Goal: Task Accomplishment & Management: Complete application form

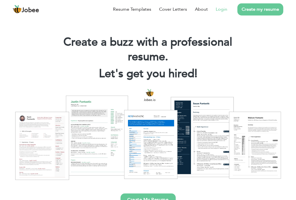
click at [227, 9] on link "Login" at bounding box center [222, 9] width 12 height 7
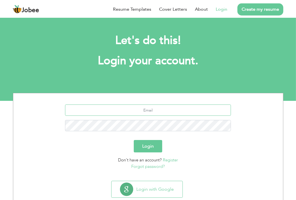
click at [165, 110] on input "text" at bounding box center [148, 110] width 166 height 11
type input "[EMAIL_ADDRESS][DOMAIN_NAME]"
click at [144, 150] on button "Login" at bounding box center [148, 146] width 28 height 12
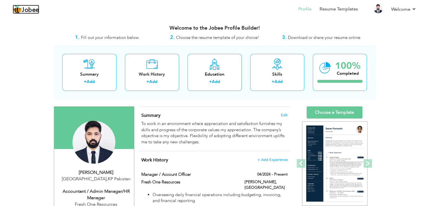
click at [19, 9] on img at bounding box center [17, 9] width 9 height 9
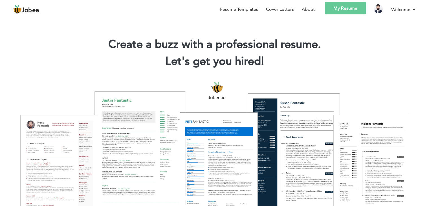
click at [351, 8] on link "My Resume" at bounding box center [345, 8] width 41 height 12
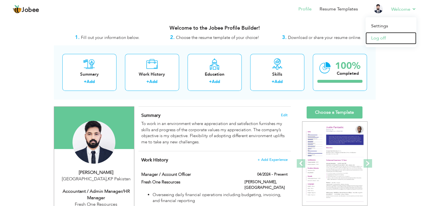
click at [384, 42] on link "Log off" at bounding box center [391, 38] width 51 height 12
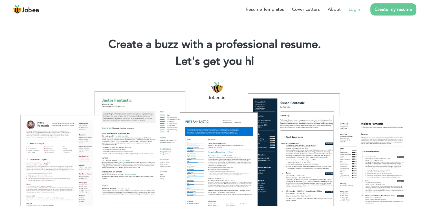
click at [357, 11] on link "Login" at bounding box center [355, 9] width 12 height 7
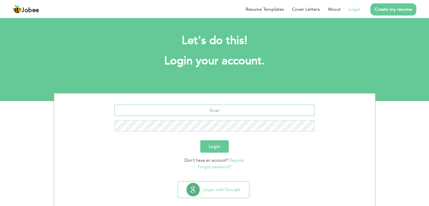
click at [225, 112] on input "text" at bounding box center [215, 110] width 200 height 11
type input "zeeali9699@gmail.com"
click at [208, 146] on button "Login" at bounding box center [214, 146] width 28 height 12
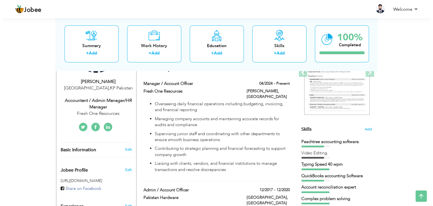
scroll to position [87, 0]
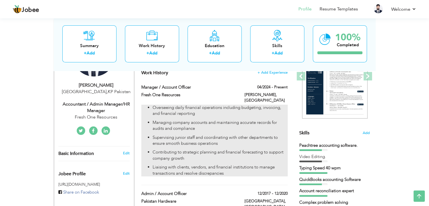
drag, startPoint x: 152, startPoint y: 107, endPoint x: 180, endPoint y: 123, distance: 31.5
click at [180, 123] on ul "Overseeing daily financial operations including budgeting, invoicing, and finan…" at bounding box center [214, 141] width 146 height 72
type input "Manager / Account Officer"
type input "Fresh One Resources"
type input "04/2024"
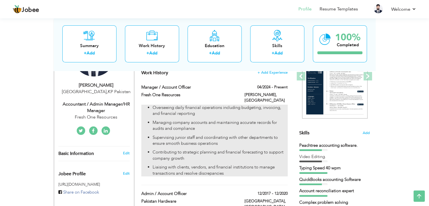
type input "[GEOGRAPHIC_DATA]"
type input "[PERSON_NAME]"
checkbox input "true"
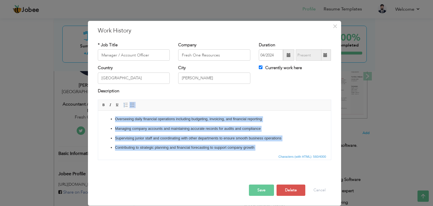
scroll to position [13, 0]
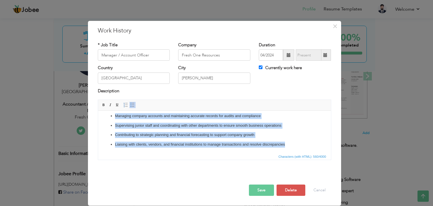
drag, startPoint x: 107, startPoint y: 121, endPoint x: 389, endPoint y: 268, distance: 317.5
click at [291, 153] on html "Overseeing daily financial operations including budgeting, invoicing, and finan…" at bounding box center [214, 125] width 233 height 55
copy ul "Overseeing daily financial operations including budgeting, invoicing, and finan…"
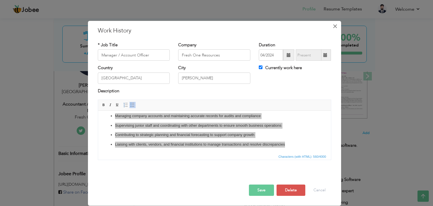
click at [337, 27] on span "×" at bounding box center [335, 26] width 5 height 10
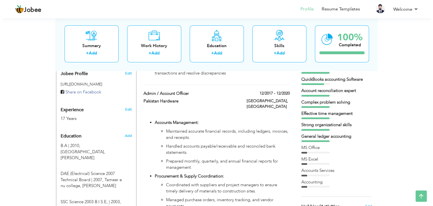
scroll to position [177, 0]
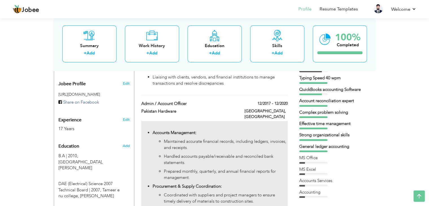
drag, startPoint x: 147, startPoint y: 126, endPoint x: 166, endPoint y: 144, distance: 26.3
type input "Admin / Account Officer"
type input "Pakistan Hardware"
type input "12/2017"
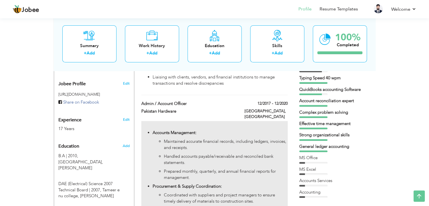
type input "12/2020"
type input "[GEOGRAPHIC_DATA]"
checkbox input "false"
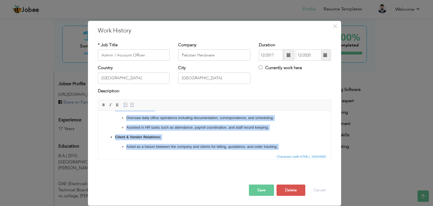
scroll to position [142, 0]
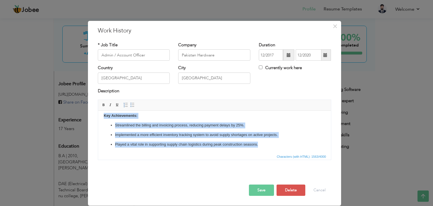
drag, startPoint x: 107, startPoint y: 131, endPoint x: 357, endPoint y: 295, distance: 299.6
click at [259, 153] on html "Accounts Management: Maintained accurate financial records, including ledgers, …" at bounding box center [214, 63] width 233 height 179
copy body "Accounts Management: Maintained accurate financial records, including ledgers, …"
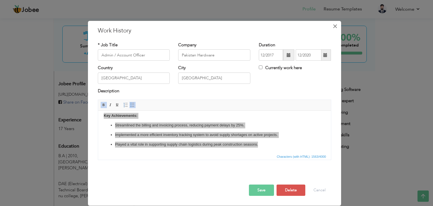
click at [337, 26] on span "×" at bounding box center [335, 26] width 5 height 10
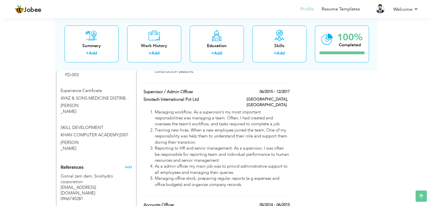
scroll to position [454, 0]
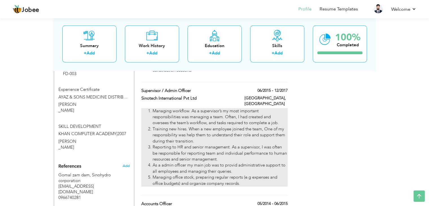
click at [151, 108] on ol "Managing workflow. As a supervisor’s my most important responsibilities was man…" at bounding box center [214, 147] width 146 height 78
type input "Supervisor / Admin Officer"
type input "Sinotech International Pvt Ltd"
type input "06/2015"
type input "12/2017"
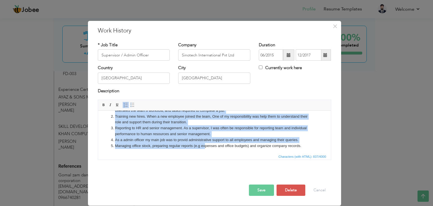
scroll to position [16, 0]
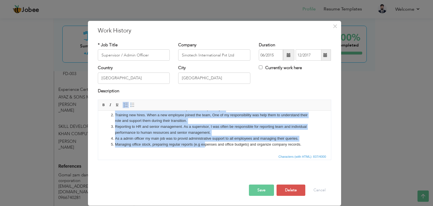
drag, startPoint x: 108, startPoint y: 120, endPoint x: 303, endPoint y: 148, distance: 197.0
click at [303, 148] on html "Managing workflow. As a supervisor’s my most important responsibilities was man…" at bounding box center [214, 124] width 233 height 58
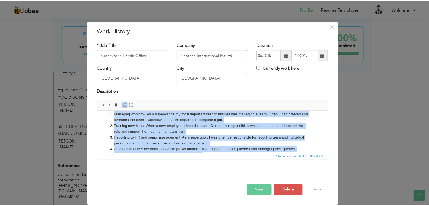
scroll to position [0, 0]
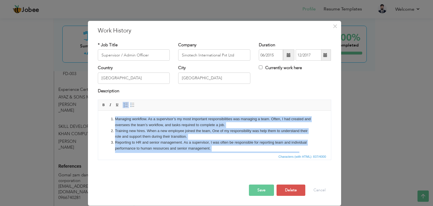
copy ol "Managing workflow. As a supervisor’s my most important responsibilities was man…"
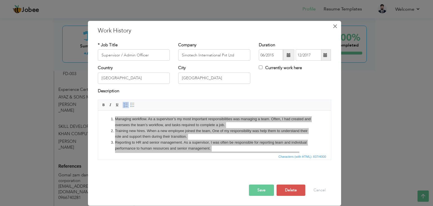
click at [333, 30] on span "×" at bounding box center [335, 26] width 5 height 10
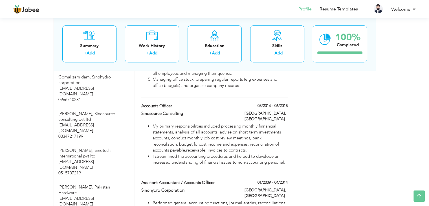
scroll to position [546, 0]
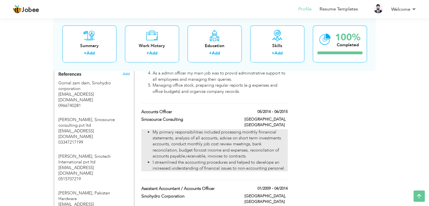
drag, startPoint x: 147, startPoint y: 115, endPoint x: 180, endPoint y: 138, distance: 40.5
click at [180, 138] on ul "My primary responsibilities included processing monthly finnancial statements, …" at bounding box center [214, 150] width 146 height 42
type input "Accounts Officer"
type input "Sinosource Consulting"
type input "05/2014"
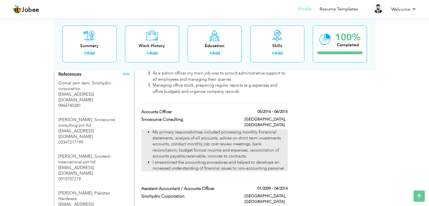
type input "06/2015"
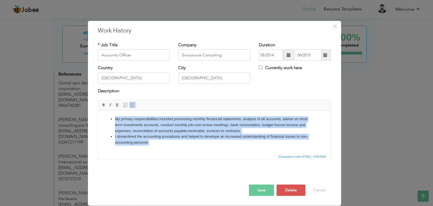
drag, startPoint x: 109, startPoint y: 118, endPoint x: 149, endPoint y: 144, distance: 47.2
click at [149, 144] on ul "My primary responsibilities included processing monthly finnancial statements, …" at bounding box center [215, 130] width 222 height 29
copy ul "My primary responsibilities included processing monthly finnancial statements, …"
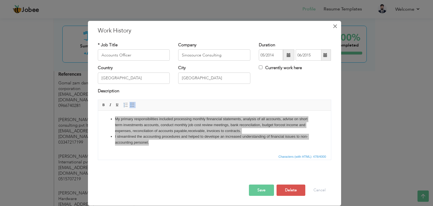
click at [335, 26] on span "×" at bounding box center [335, 26] width 5 height 10
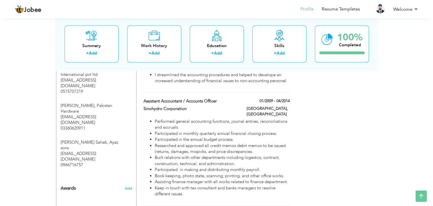
scroll to position [634, 0]
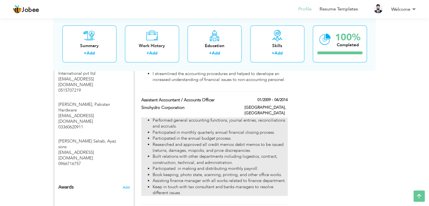
drag, startPoint x: 146, startPoint y: 98, endPoint x: 178, endPoint y: 119, distance: 37.7
click at [178, 119] on ul "Performed general accounting functions, journal entries, reconciliations and ac…" at bounding box center [214, 156] width 146 height 78
type input "Assistant Accountant / Accounts Officer"
type input "Sinohydro Corporation"
type input "01/2009"
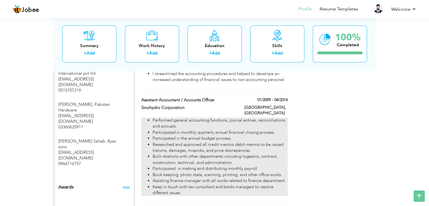
type input "04/2014"
type input "Wana"
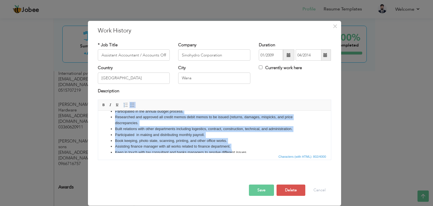
scroll to position [27, 0]
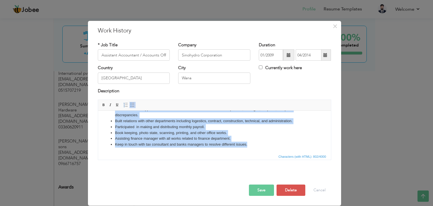
drag, startPoint x: 106, startPoint y: 118, endPoint x: 360, endPoint y: 284, distance: 302.5
click at [262, 153] on html "Performed general accounting functions, journal entries, reconciliations and ac…" at bounding box center [214, 118] width 233 height 70
copy ul "Performed general accounting functions, journal entries, reconciliations and ac…"
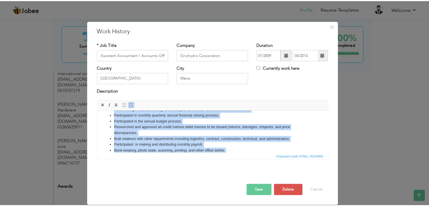
scroll to position [0, 0]
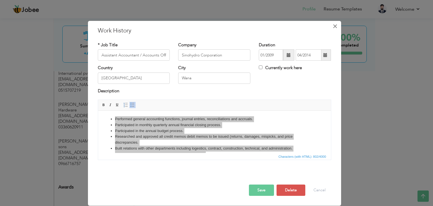
click at [336, 27] on span "×" at bounding box center [335, 26] width 5 height 10
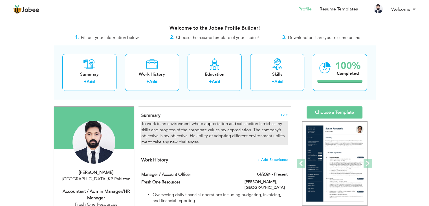
drag, startPoint x: 138, startPoint y: 122, endPoint x: 190, endPoint y: 142, distance: 56.1
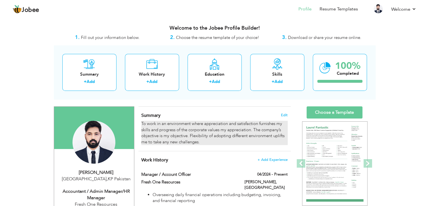
click at [200, 129] on div "To work in an environment where appreciation and satisfaction furnishes my skil…" at bounding box center [214, 133] width 146 height 24
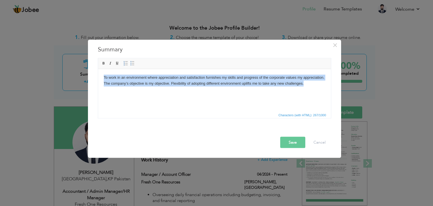
drag, startPoint x: 103, startPoint y: 77, endPoint x: 325, endPoint y: 84, distance: 222.1
click at [325, 84] on html "To work in an environment where appreciation and satisfaction furnishes my skil…" at bounding box center [214, 80] width 233 height 23
copy body "To work in an environment where appreciation and satisfaction furnishes my skil…"
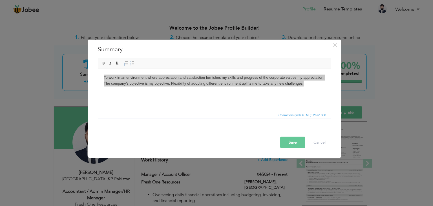
click at [296, 140] on button "Save" at bounding box center [292, 142] width 25 height 11
click at [334, 45] on span "×" at bounding box center [335, 45] width 5 height 10
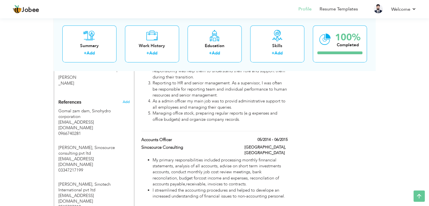
scroll to position [527, 0]
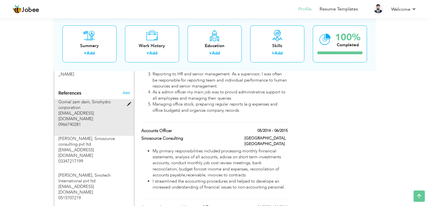
drag, startPoint x: 83, startPoint y: 114, endPoint x: 115, endPoint y: 112, distance: 32.5
click at [115, 112] on div "Gomal zam dam, Sinohydro corporation [EMAIL_ADDRESS][DOMAIN_NAME] 0966740281" at bounding box center [90, 113] width 65 height 28
type input "Gomal zam dam"
type input "Sinohydro corporation"
type input "[EMAIL_ADDRESS][DOMAIN_NAME]"
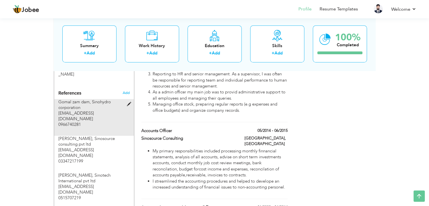
type input "0966740281"
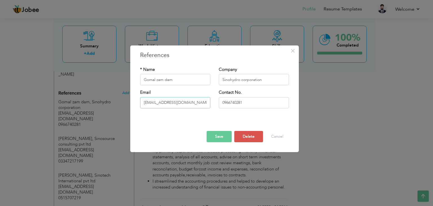
drag, startPoint x: 144, startPoint y: 103, endPoint x: 182, endPoint y: 104, distance: 38.1
click at [182, 104] on input "[EMAIL_ADDRESS][DOMAIN_NAME]" at bounding box center [175, 102] width 70 height 11
drag, startPoint x: 247, startPoint y: 104, endPoint x: 210, endPoint y: 107, distance: 37.1
click at [210, 107] on div "Email [EMAIL_ADDRESS][DOMAIN_NAME] Contact No. 0966740281" at bounding box center [214, 101] width 157 height 23
click at [294, 50] on span "×" at bounding box center [293, 51] width 5 height 10
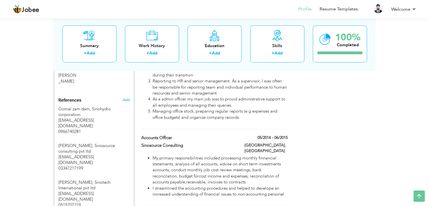
scroll to position [546, 0]
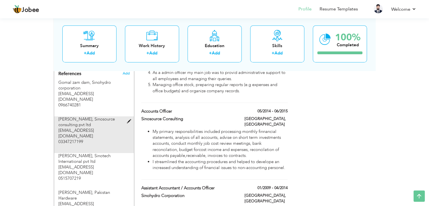
click at [83, 116] on span "Sinosource consulting pvt ltd" at bounding box center [86, 121] width 56 height 11
type input "[PERSON_NAME]"
type input "Sinosource consulting pvt ltd"
type input "[EMAIL_ADDRESS][DOMAIN_NAME]"
type input "03347217199"
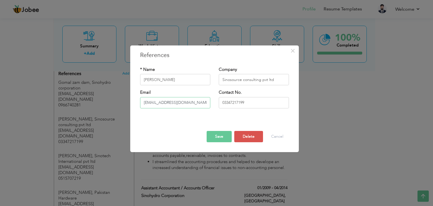
drag, startPoint x: 200, startPoint y: 104, endPoint x: 131, endPoint y: 103, distance: 68.6
click at [131, 103] on div "× References * Name [PERSON_NAME] Company Sinosource consulting pvt ltd Email C…" at bounding box center [214, 98] width 169 height 107
click at [293, 50] on span "×" at bounding box center [293, 51] width 5 height 10
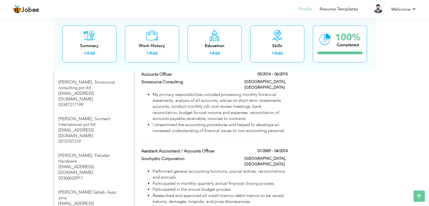
scroll to position [595, 0]
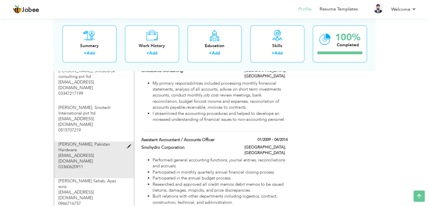
click at [110, 141] on div "[PERSON_NAME], [GEOGRAPHIC_DATA] Hardware [EMAIL_ADDRESS][DOMAIN_NAME] 03360620…" at bounding box center [90, 155] width 65 height 28
type input "[PERSON_NAME]"
type input "Pakistan Hardware"
type input "[EMAIL_ADDRESS][DOMAIN_NAME]"
type input "03360620911"
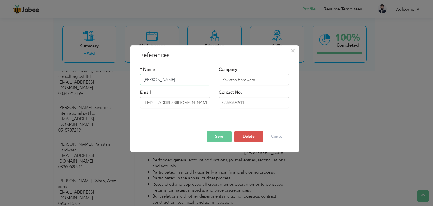
drag, startPoint x: 168, startPoint y: 80, endPoint x: 138, endPoint y: 79, distance: 30.5
click at [138, 79] on div "* Name [PERSON_NAME]" at bounding box center [175, 78] width 79 height 23
drag, startPoint x: 194, startPoint y: 106, endPoint x: 138, endPoint y: 104, distance: 55.6
click at [139, 104] on div "Email [EMAIL_ADDRESS][DOMAIN_NAME]" at bounding box center [175, 101] width 79 height 23
drag, startPoint x: 251, startPoint y: 102, endPoint x: 207, endPoint y: 103, distance: 43.5
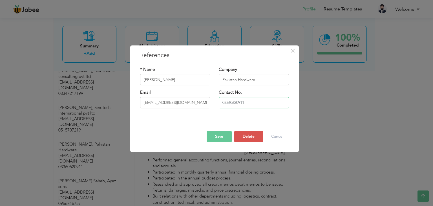
click at [207, 103] on div "Email [EMAIL_ADDRESS][DOMAIN_NAME] Contact No. 03360620911" at bounding box center [214, 101] width 157 height 23
click at [295, 51] on span "×" at bounding box center [293, 51] width 5 height 10
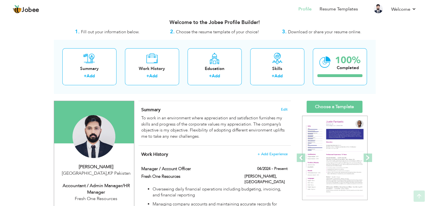
scroll to position [0, 0]
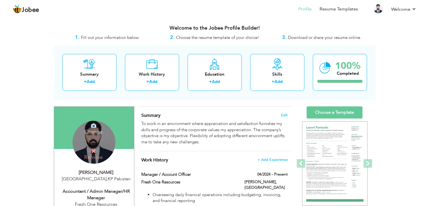
click at [94, 143] on div "Change Remove" at bounding box center [94, 142] width 43 height 43
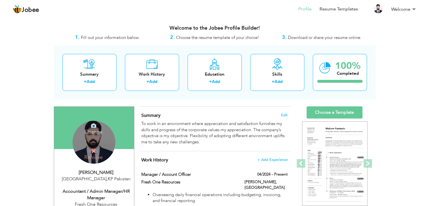
click at [96, 129] on h4 "Change" at bounding box center [93, 128] width 40 height 14
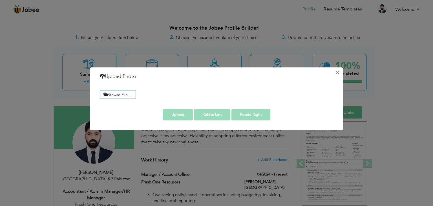
click at [337, 74] on button "×" at bounding box center [337, 72] width 9 height 9
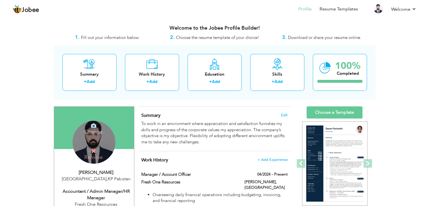
click at [89, 151] on h4 "Remove" at bounding box center [93, 154] width 40 height 12
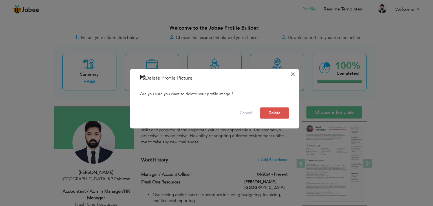
click at [293, 76] on button "×" at bounding box center [293, 74] width 9 height 9
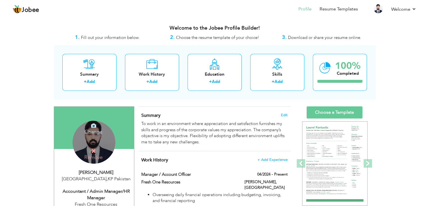
drag, startPoint x: 96, startPoint y: 139, endPoint x: 90, endPoint y: 131, distance: 9.9
click at [90, 131] on h4 "Change" at bounding box center [93, 128] width 40 height 14
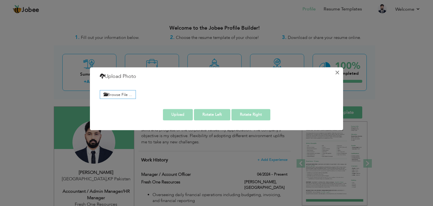
click at [336, 73] on button "×" at bounding box center [337, 72] width 9 height 9
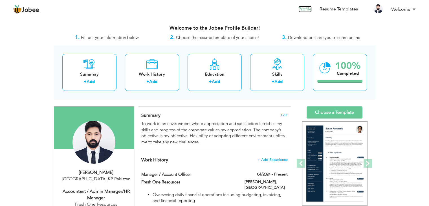
click at [307, 8] on link "Profile" at bounding box center [304, 9] width 13 height 6
